Goal: Task Accomplishment & Management: Use online tool/utility

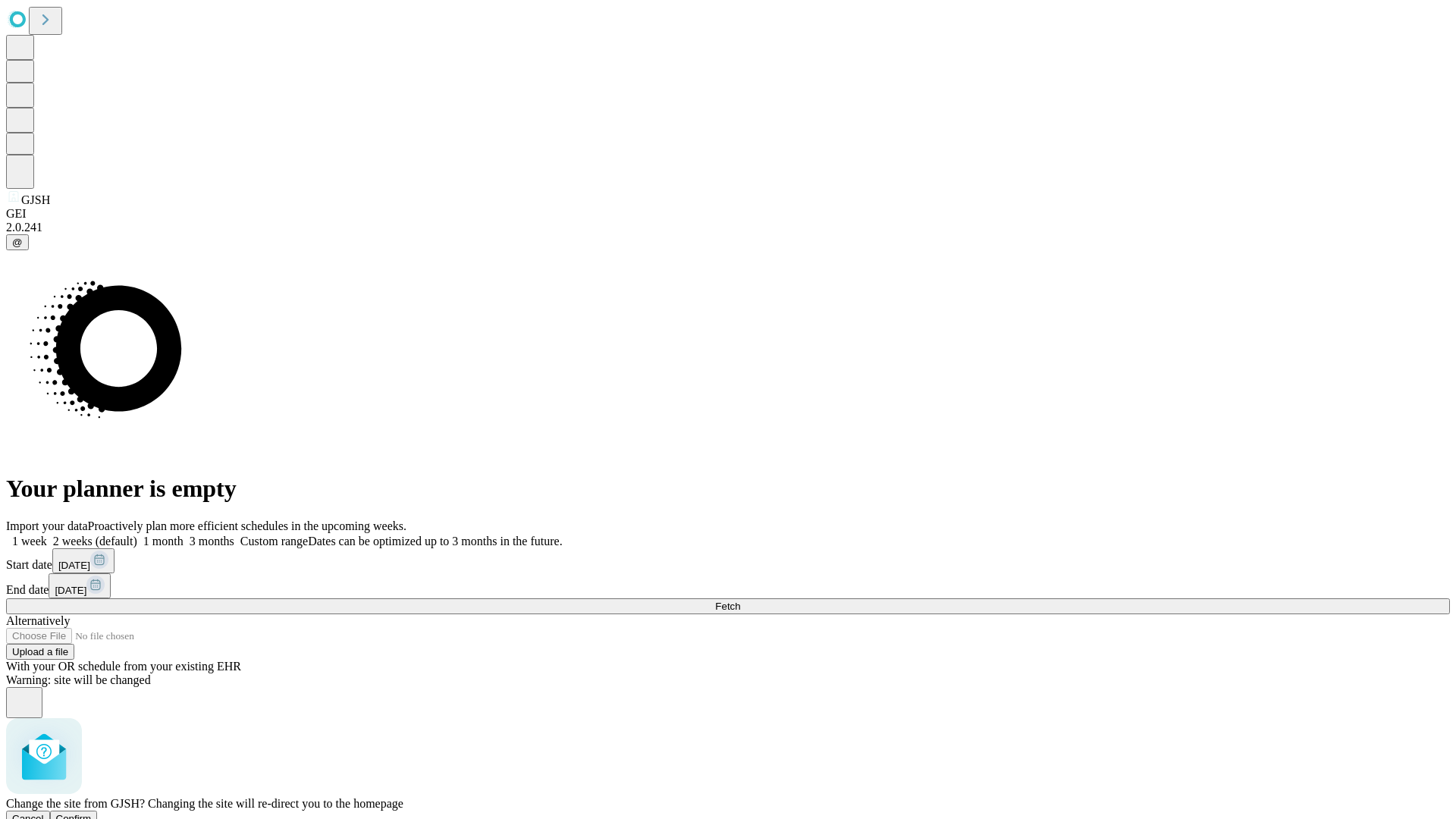
click at [92, 813] on span "Confirm" at bounding box center [74, 819] width 35 height 12
click at [137, 534] on label "2 weeks (default)" at bounding box center [92, 540] width 90 height 13
click at [740, 600] on span "Fetch" at bounding box center [728, 606] width 25 height 12
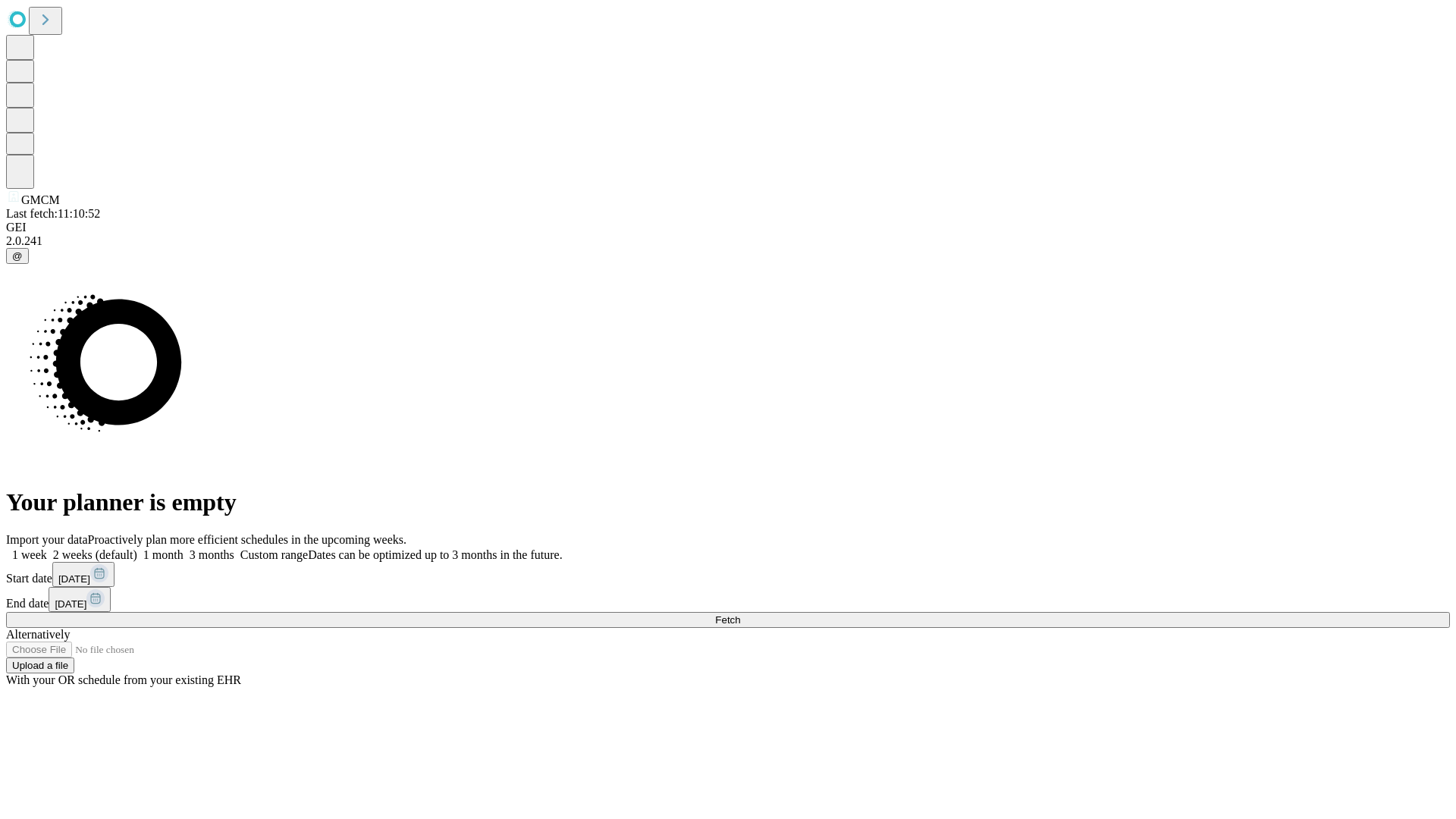
click at [137, 548] on label "2 weeks (default)" at bounding box center [92, 554] width 90 height 13
click at [740, 614] on span "Fetch" at bounding box center [728, 620] width 25 height 12
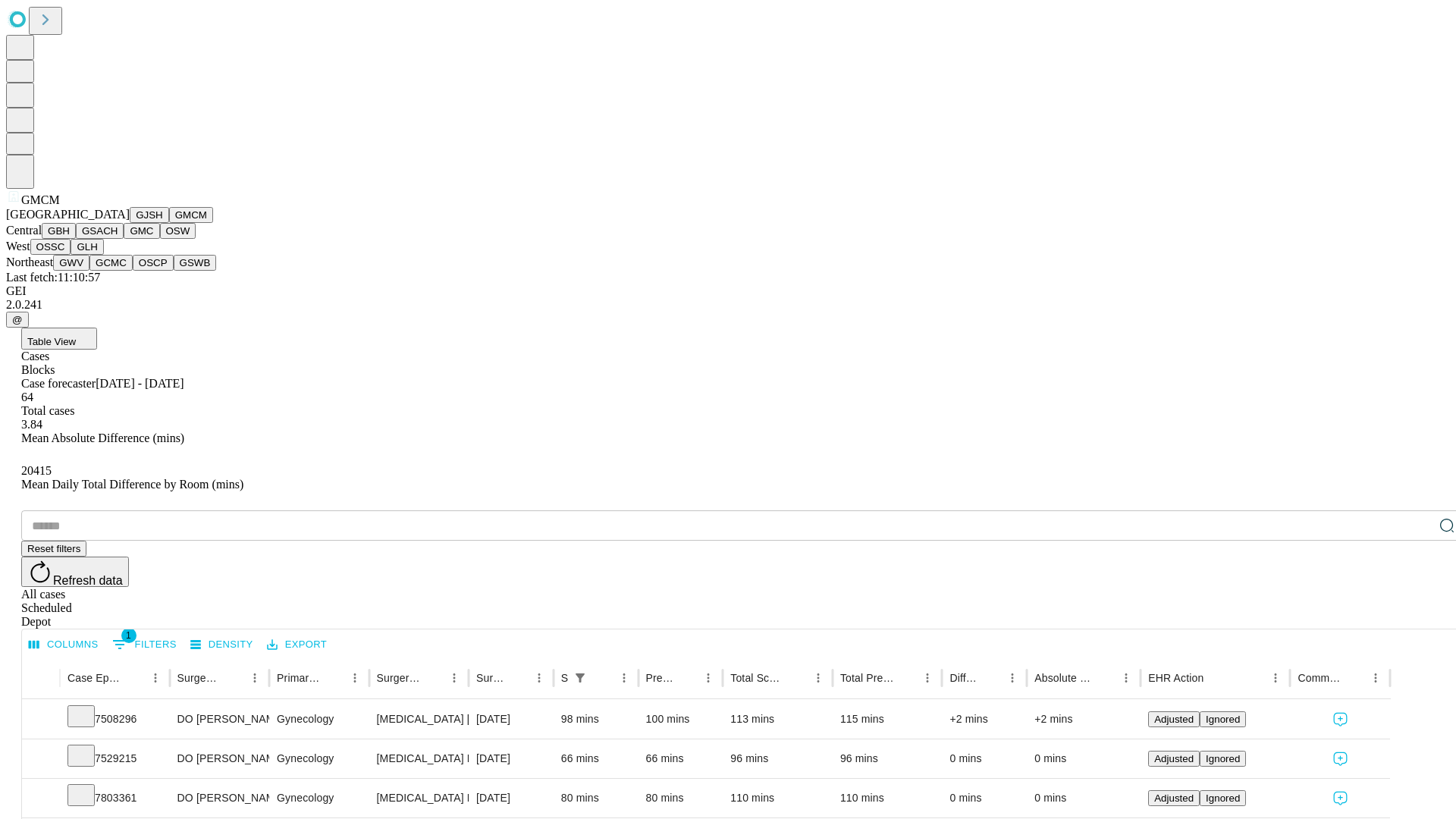
click at [76, 239] on button "GBH" at bounding box center [59, 231] width 35 height 16
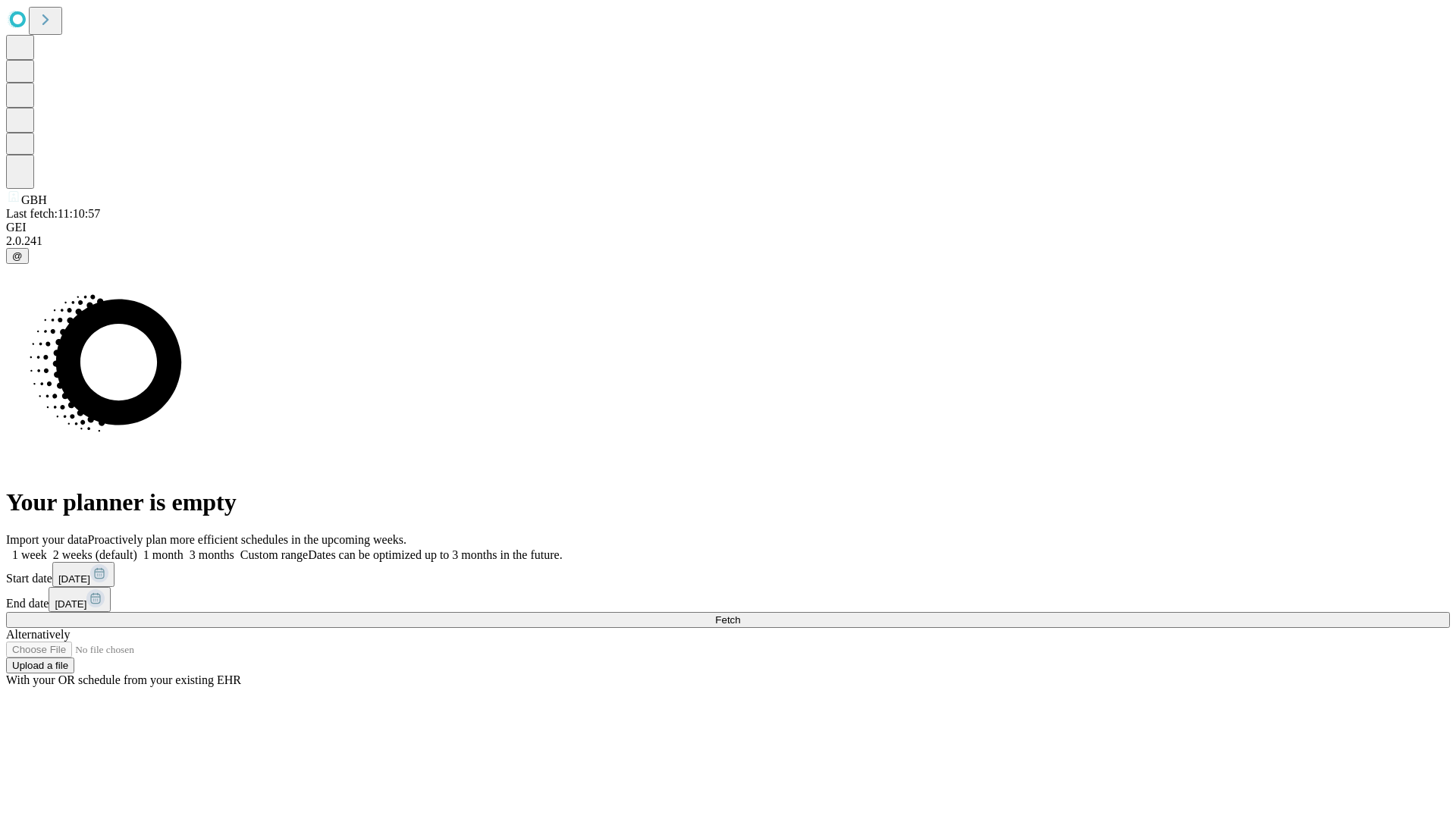
click at [137, 548] on label "2 weeks (default)" at bounding box center [92, 554] width 90 height 13
click at [740, 614] on span "Fetch" at bounding box center [728, 620] width 25 height 12
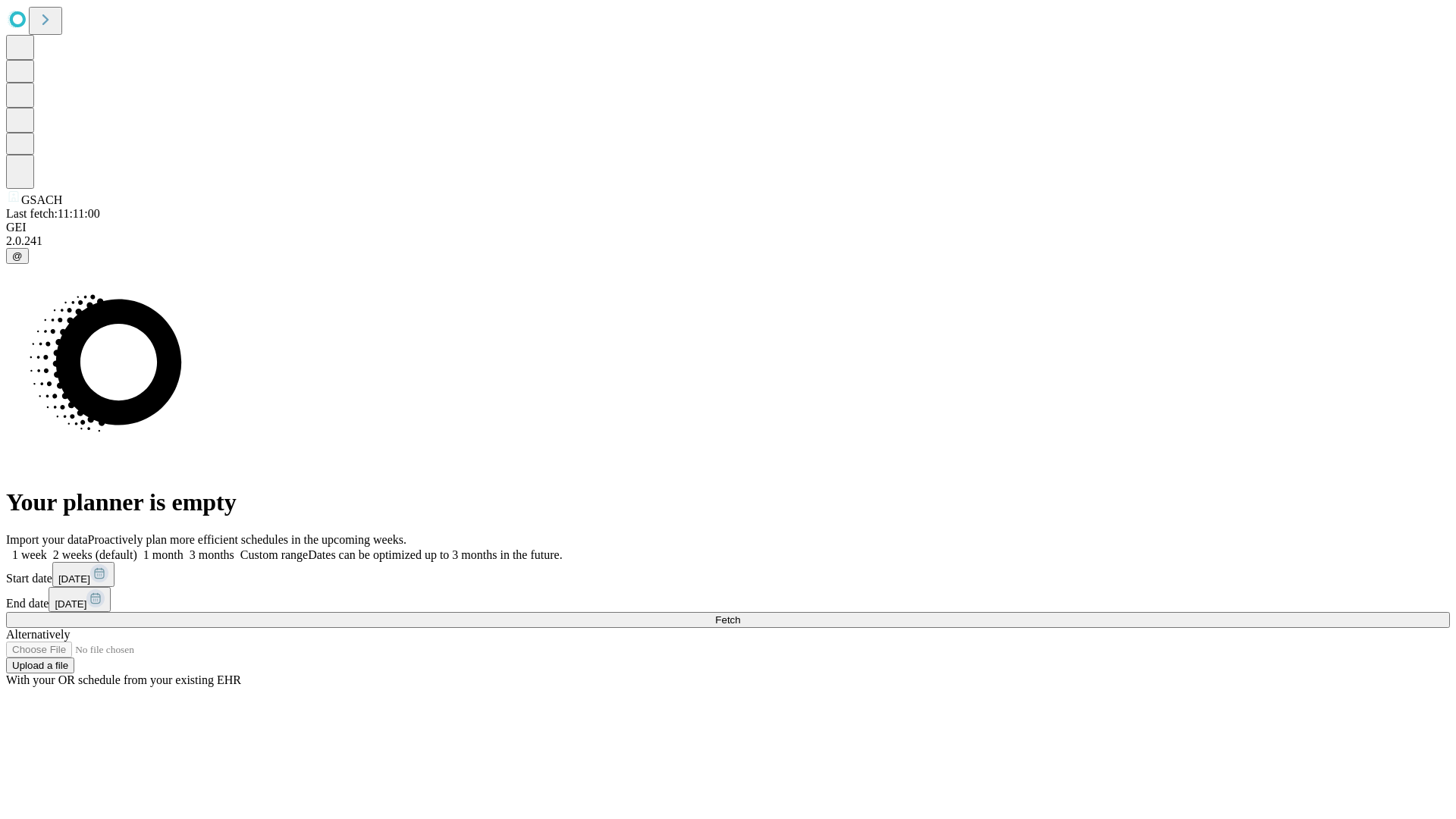
click at [137, 548] on label "2 weeks (default)" at bounding box center [92, 554] width 90 height 13
click at [740, 614] on span "Fetch" at bounding box center [728, 620] width 25 height 12
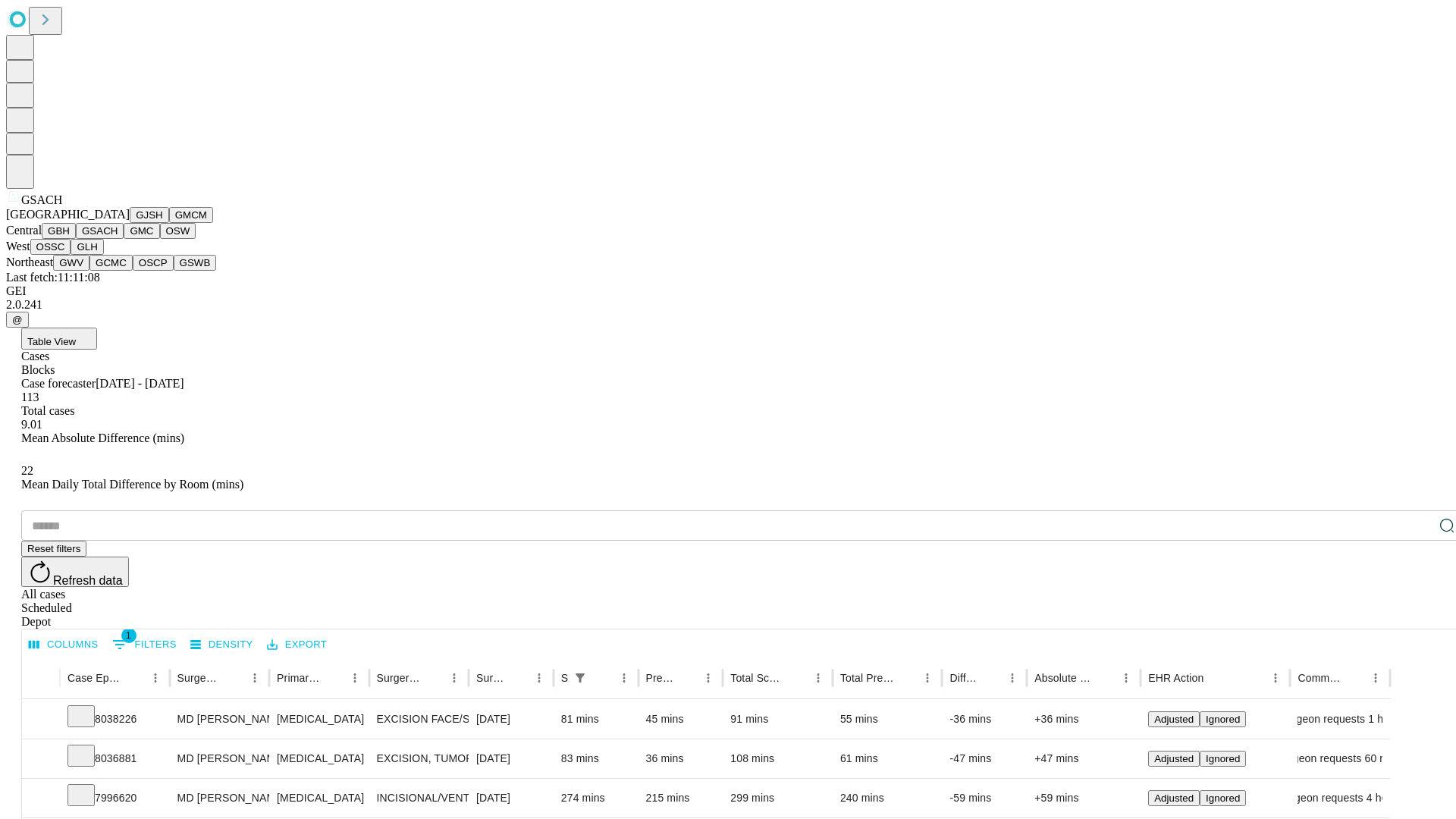
click at [124, 239] on button "GMC" at bounding box center [141, 231] width 35 height 16
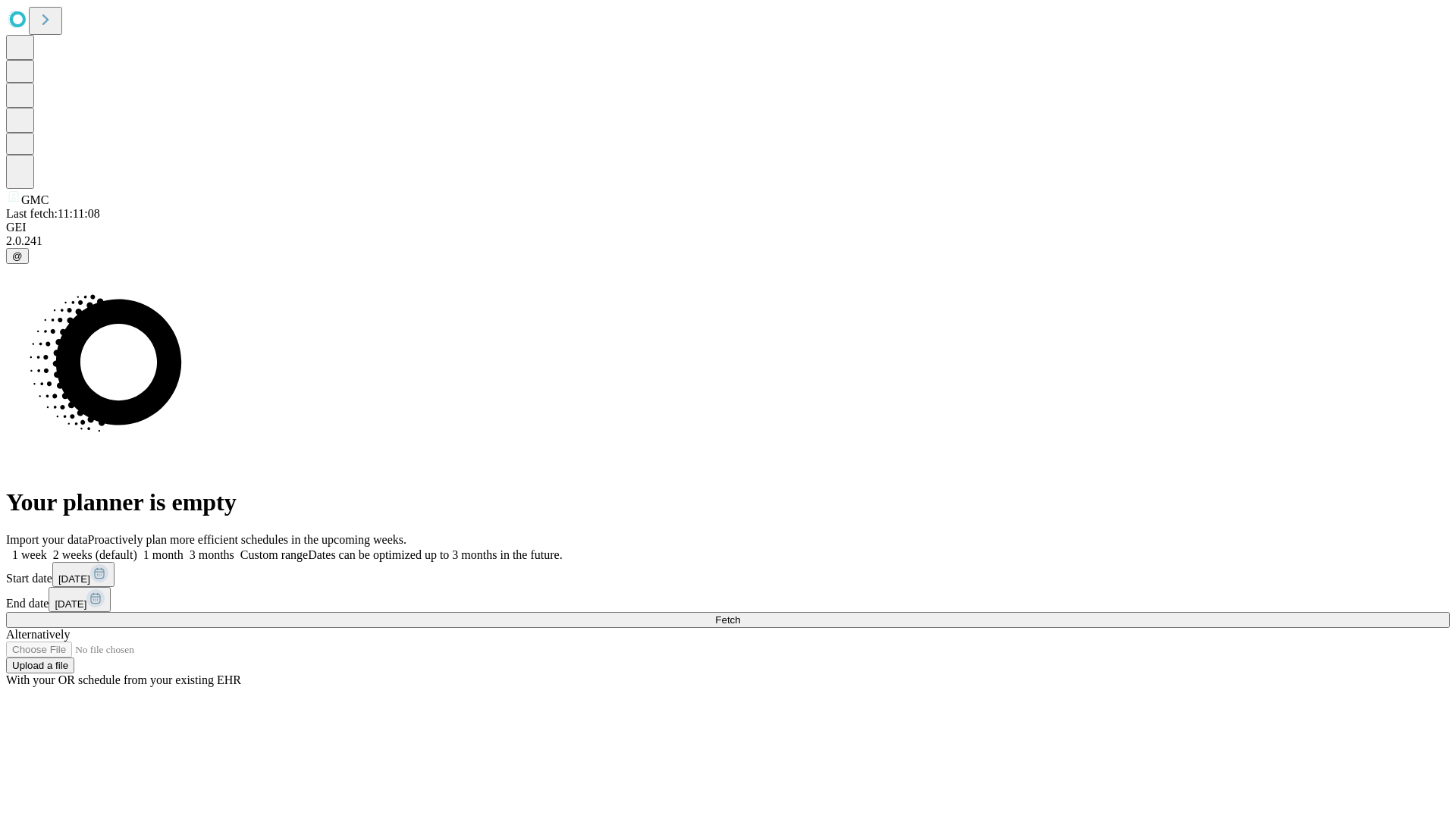
click at [137, 548] on label "2 weeks (default)" at bounding box center [92, 554] width 90 height 13
click at [740, 614] on span "Fetch" at bounding box center [728, 620] width 25 height 12
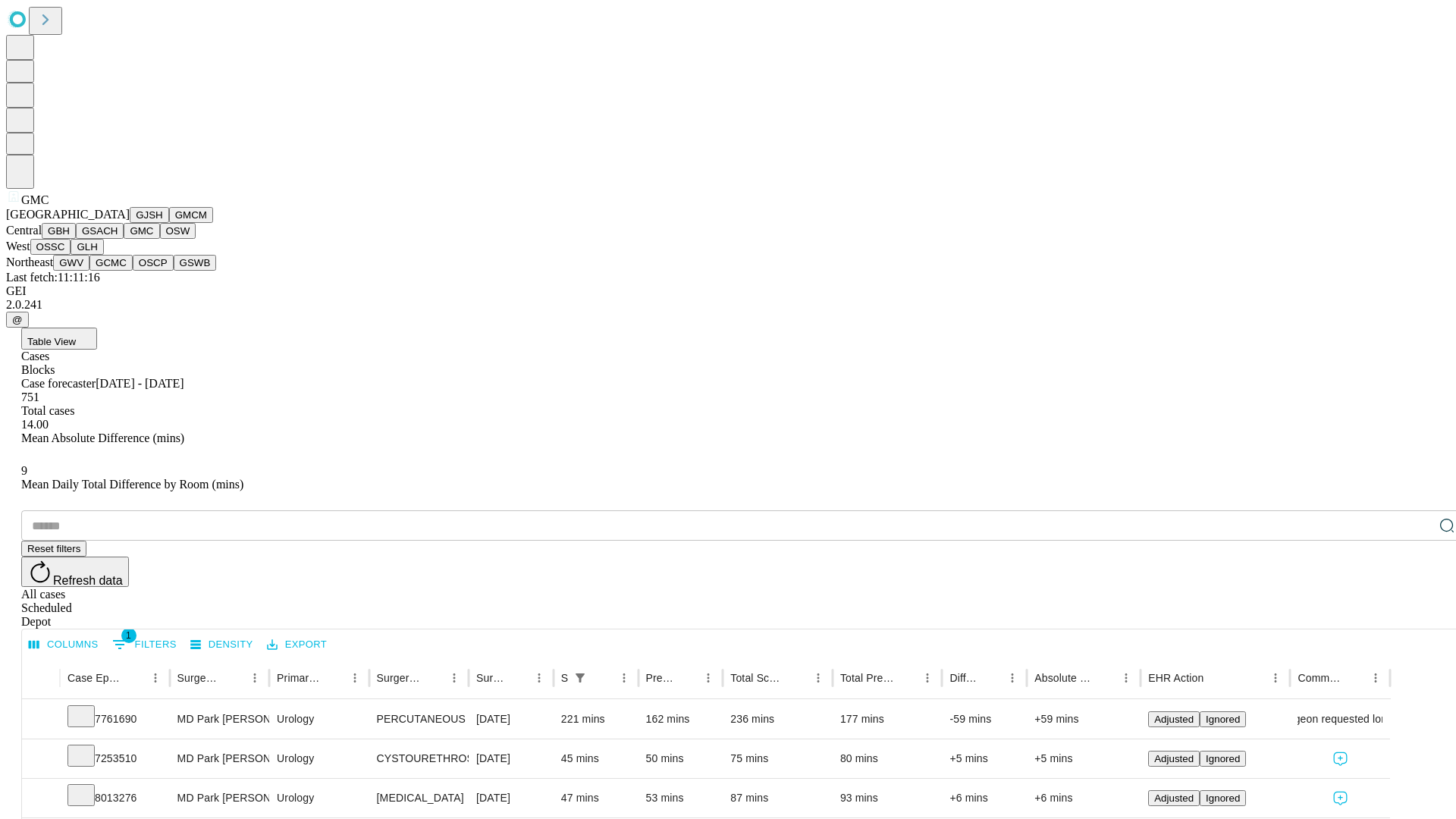
click at [160, 239] on button "OSW" at bounding box center [178, 231] width 36 height 16
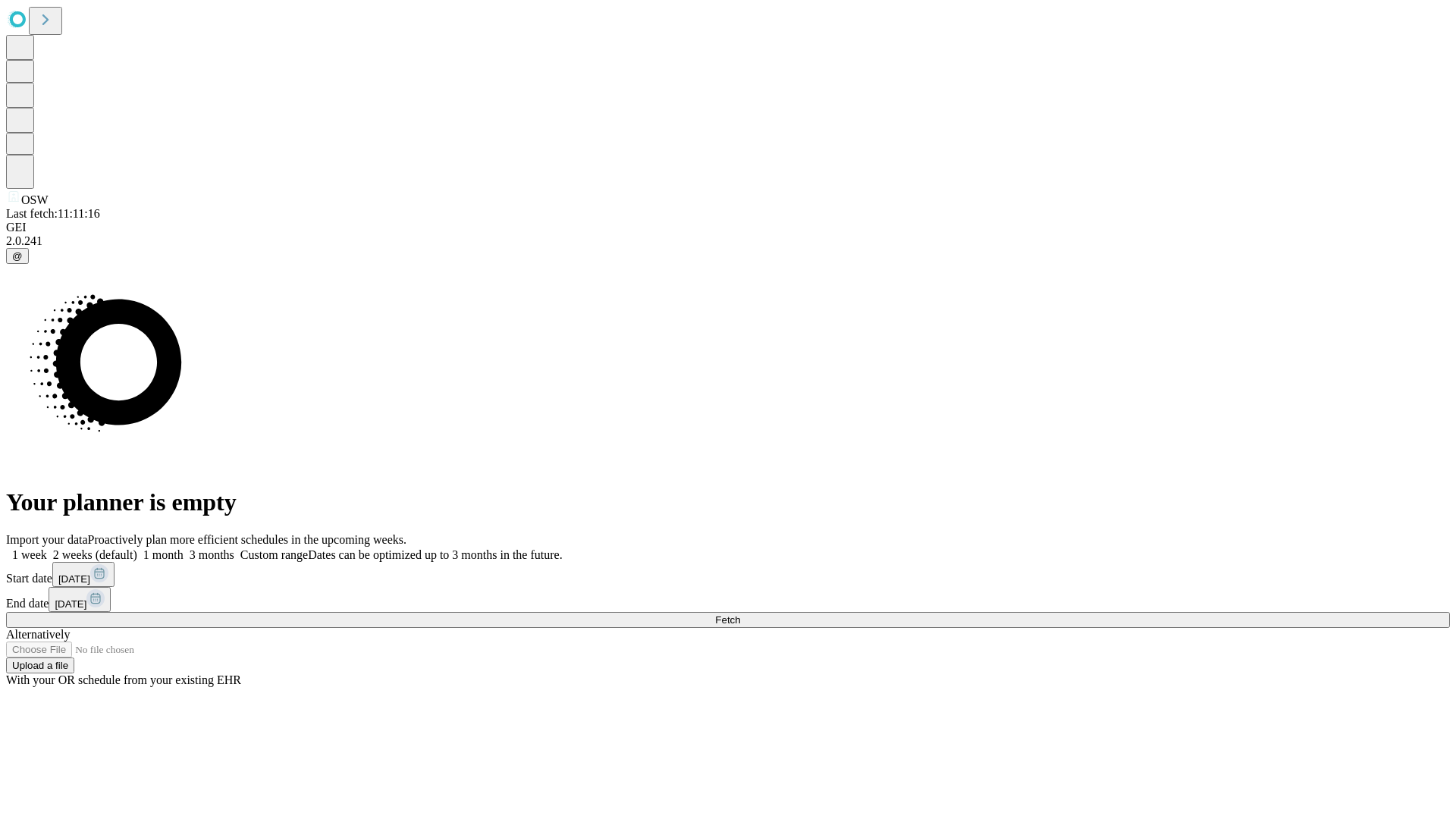
click at [740, 614] on span "Fetch" at bounding box center [728, 620] width 25 height 12
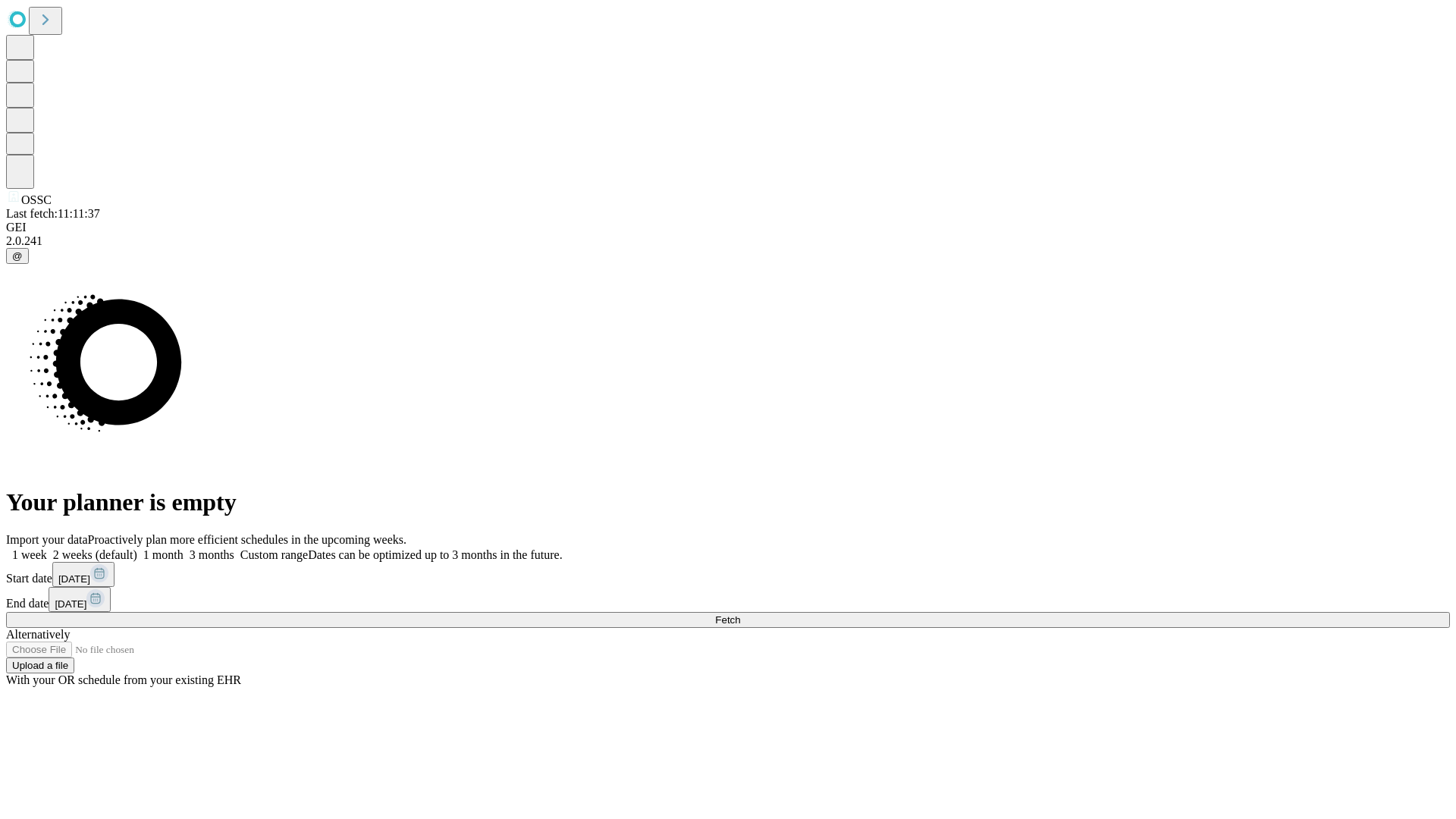
click at [137, 548] on label "2 weeks (default)" at bounding box center [92, 554] width 90 height 13
click at [740, 614] on span "Fetch" at bounding box center [728, 620] width 25 height 12
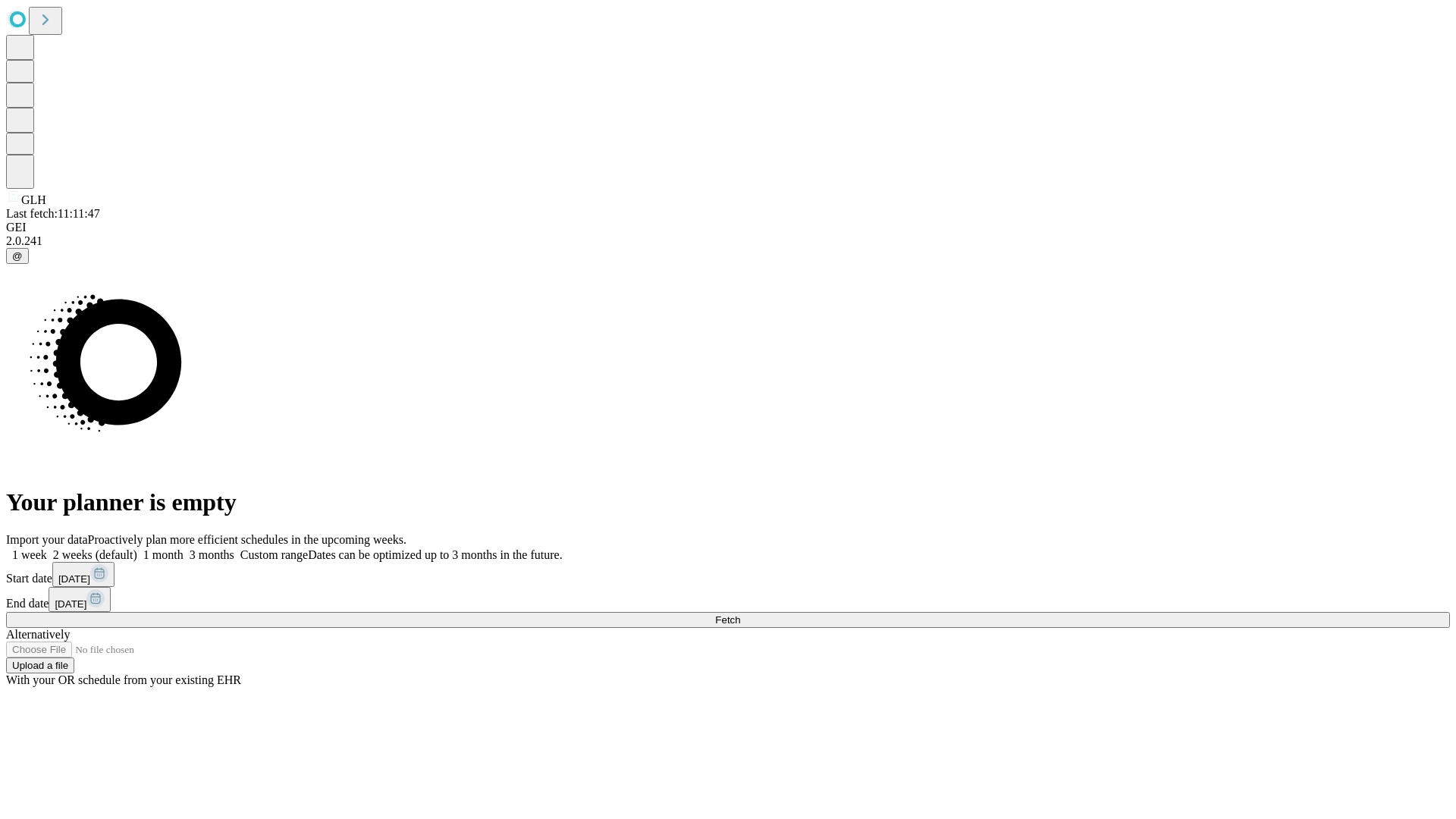
click at [137, 548] on label "2 weeks (default)" at bounding box center [92, 554] width 90 height 13
click at [740, 614] on span "Fetch" at bounding box center [728, 620] width 25 height 12
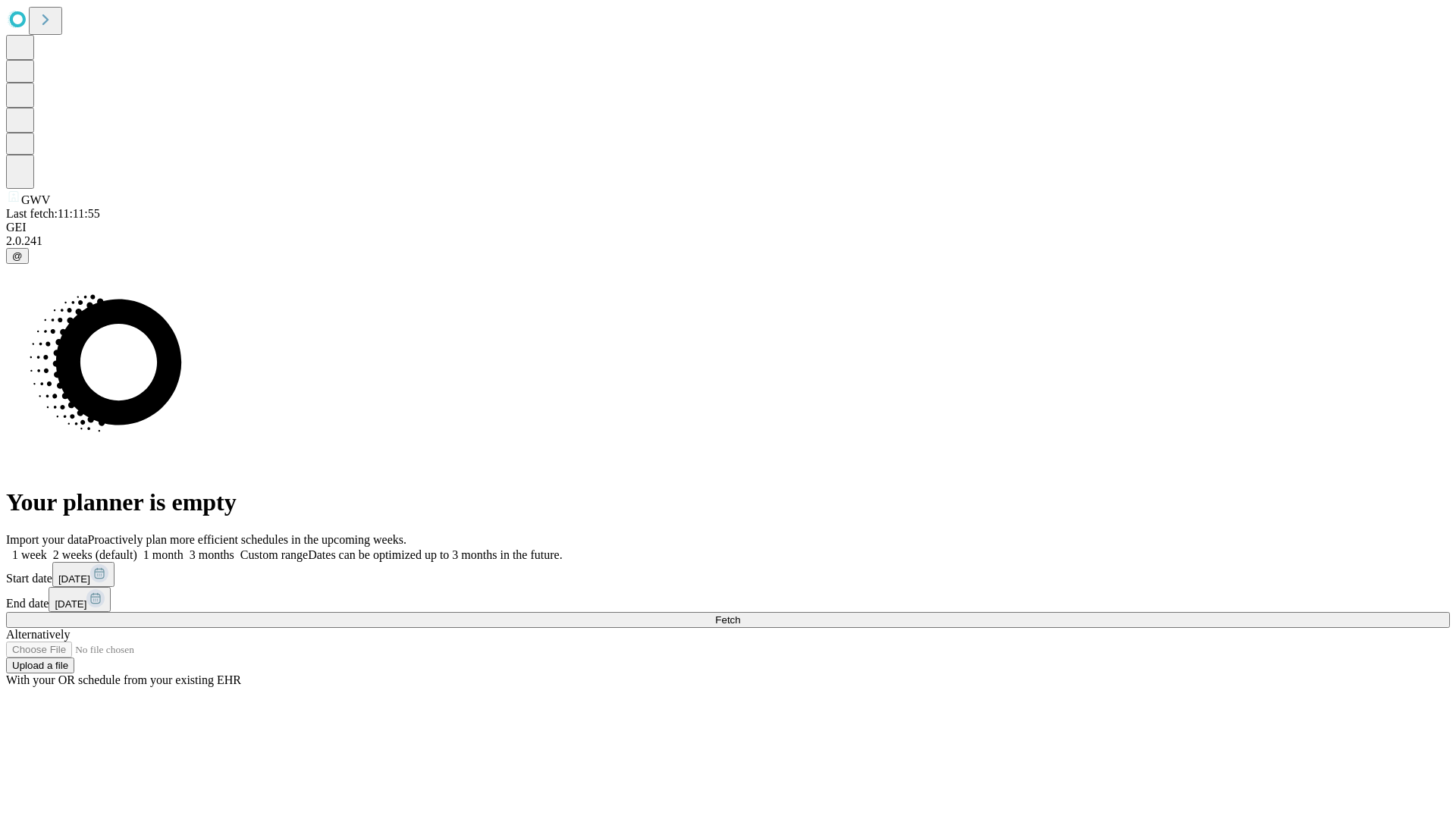
click at [137, 548] on label "2 weeks (default)" at bounding box center [92, 554] width 90 height 13
click at [740, 614] on span "Fetch" at bounding box center [728, 620] width 25 height 12
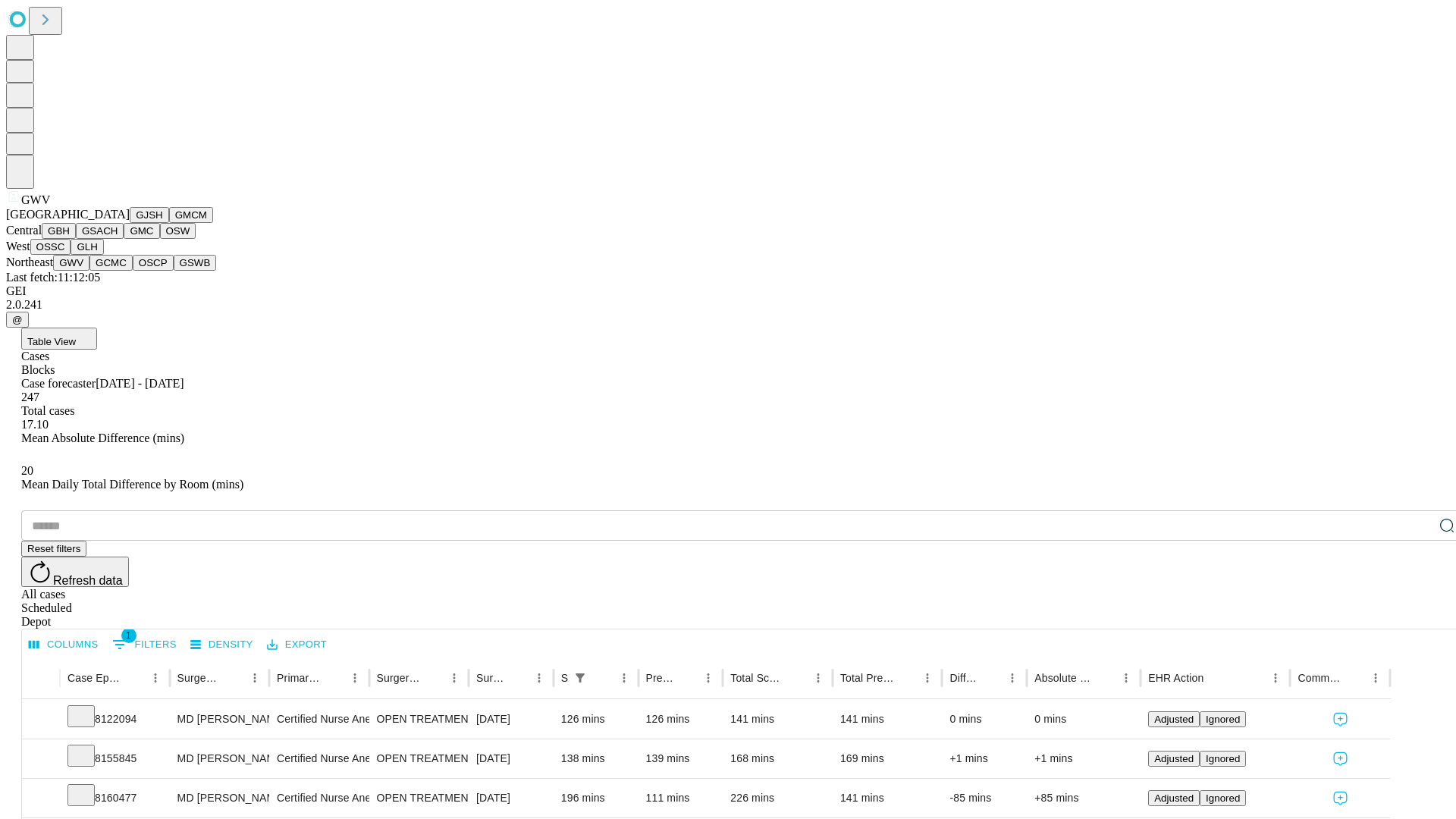
click at [118, 271] on button "GCMC" at bounding box center [110, 263] width 43 height 16
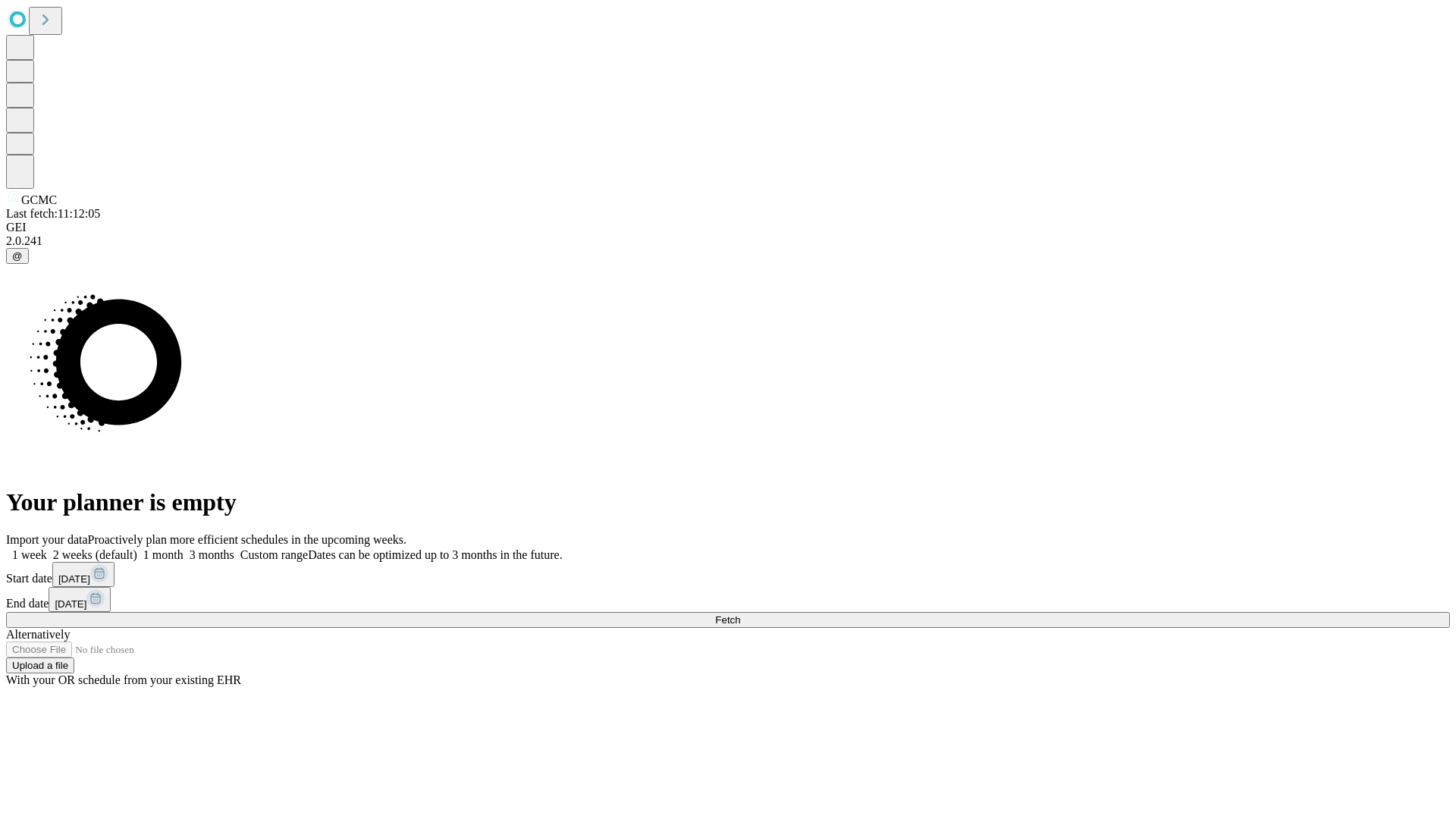
click at [740, 614] on span "Fetch" at bounding box center [728, 620] width 25 height 12
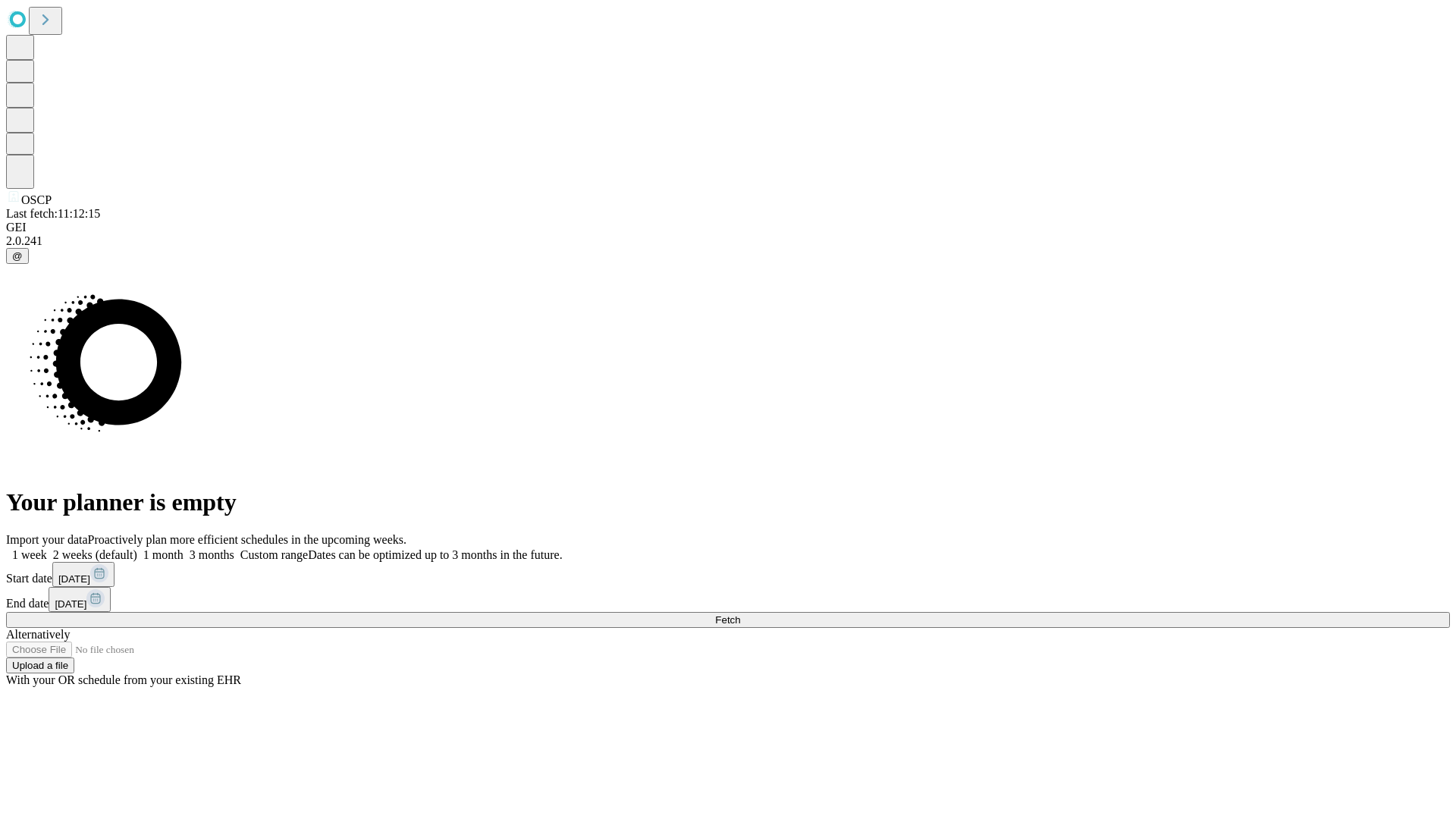
click at [137, 548] on label "2 weeks (default)" at bounding box center [92, 554] width 90 height 13
click at [740, 614] on span "Fetch" at bounding box center [728, 620] width 25 height 12
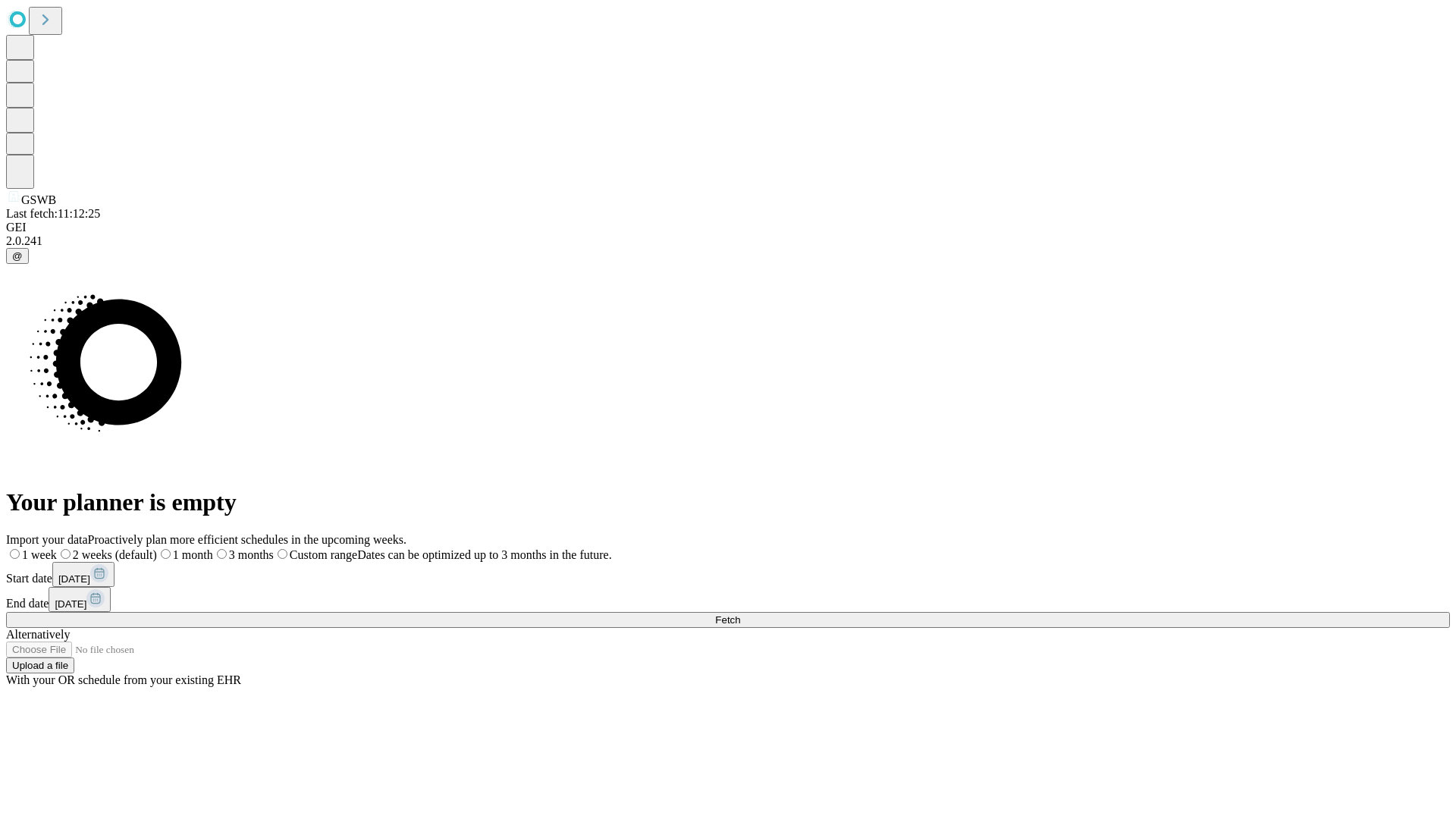
click at [157, 548] on label "2 weeks (default)" at bounding box center [107, 554] width 100 height 13
click at [740, 614] on span "Fetch" at bounding box center [728, 620] width 25 height 12
